Goal: Task Accomplishment & Management: Use online tool/utility

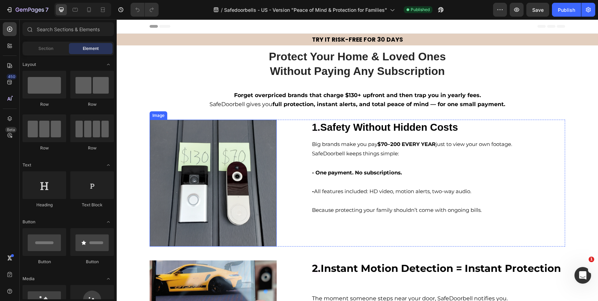
click at [215, 172] on img at bounding box center [213, 182] width 127 height 127
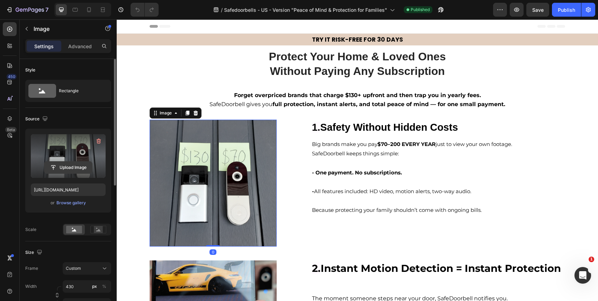
click at [76, 165] on input "file" at bounding box center [68, 167] width 48 height 12
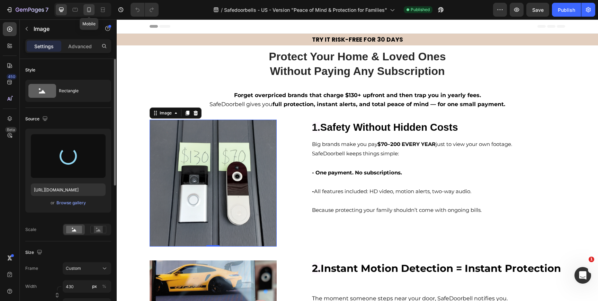
type input "[URL][DOMAIN_NAME]"
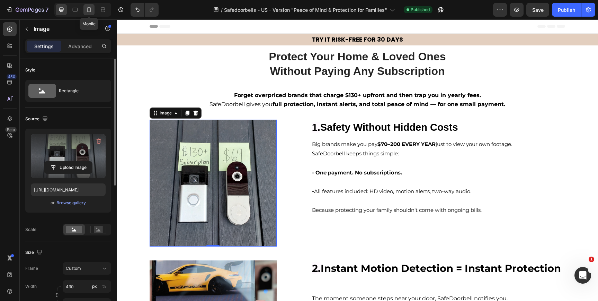
click at [88, 10] on icon at bounding box center [89, 9] width 7 height 7
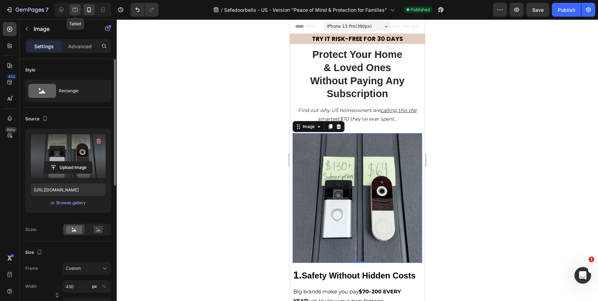
click at [73, 12] on icon at bounding box center [75, 9] width 7 height 7
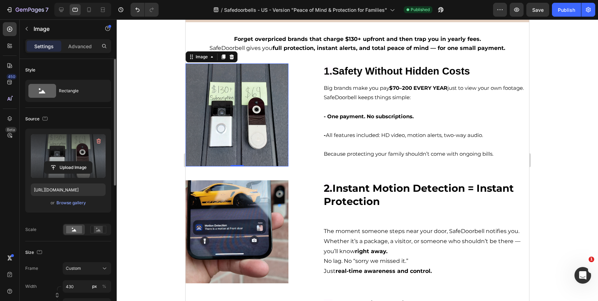
scroll to position [42, 0]
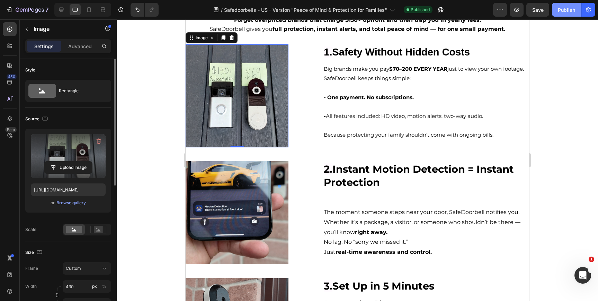
click at [562, 10] on div "Publish" at bounding box center [566, 9] width 17 height 7
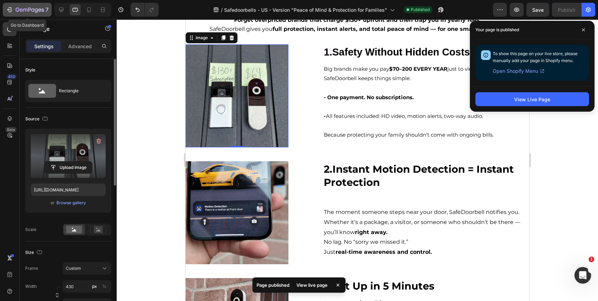
click at [15, 8] on div "7" at bounding box center [27, 10] width 43 height 8
